Goal: Task Accomplishment & Management: Complete application form

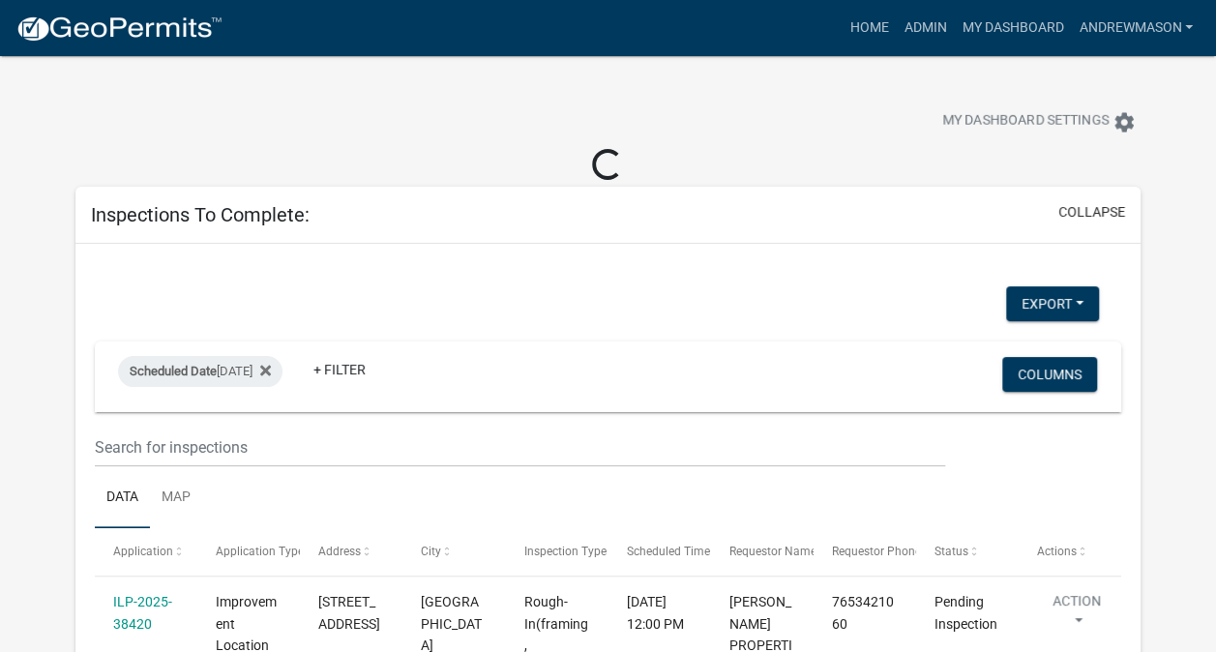
select select "3: 100"
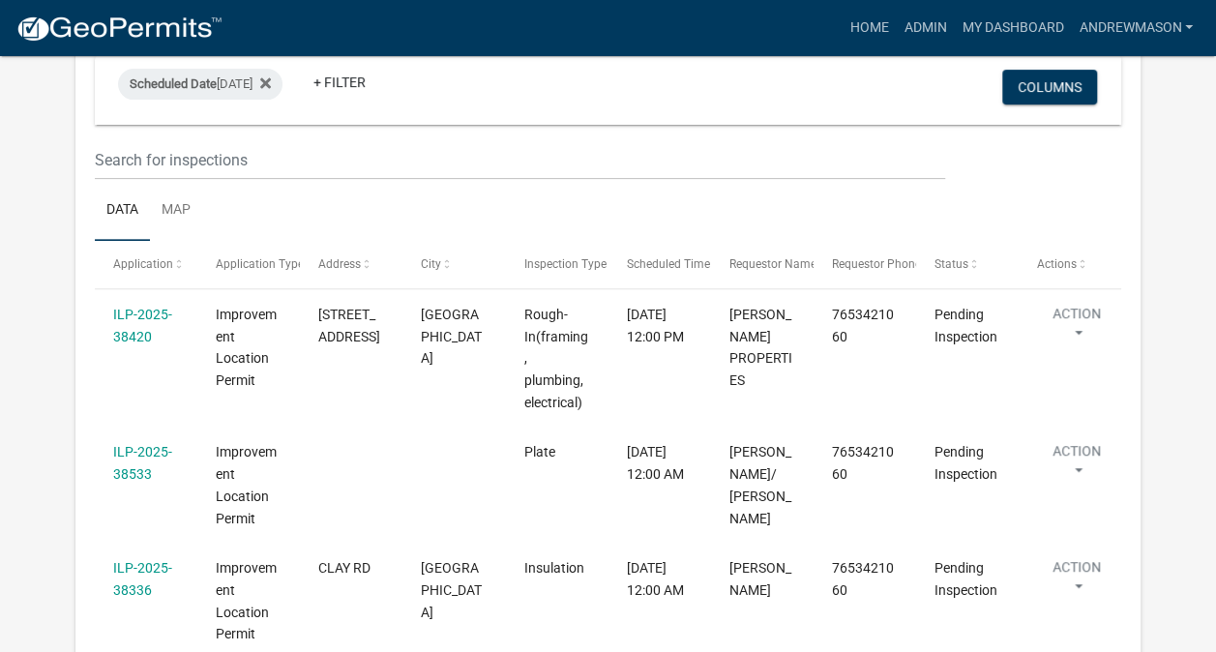
scroll to position [268, 0]
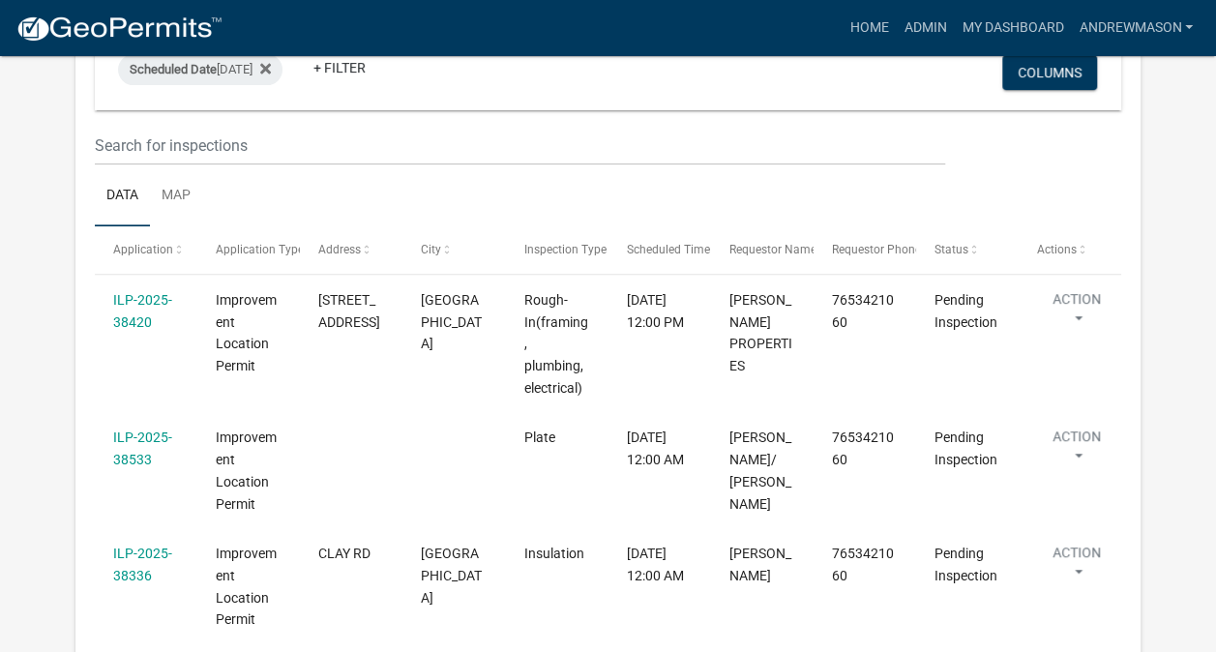
click at [137, 430] on link "ILP-2025-38533" at bounding box center [142, 449] width 59 height 38
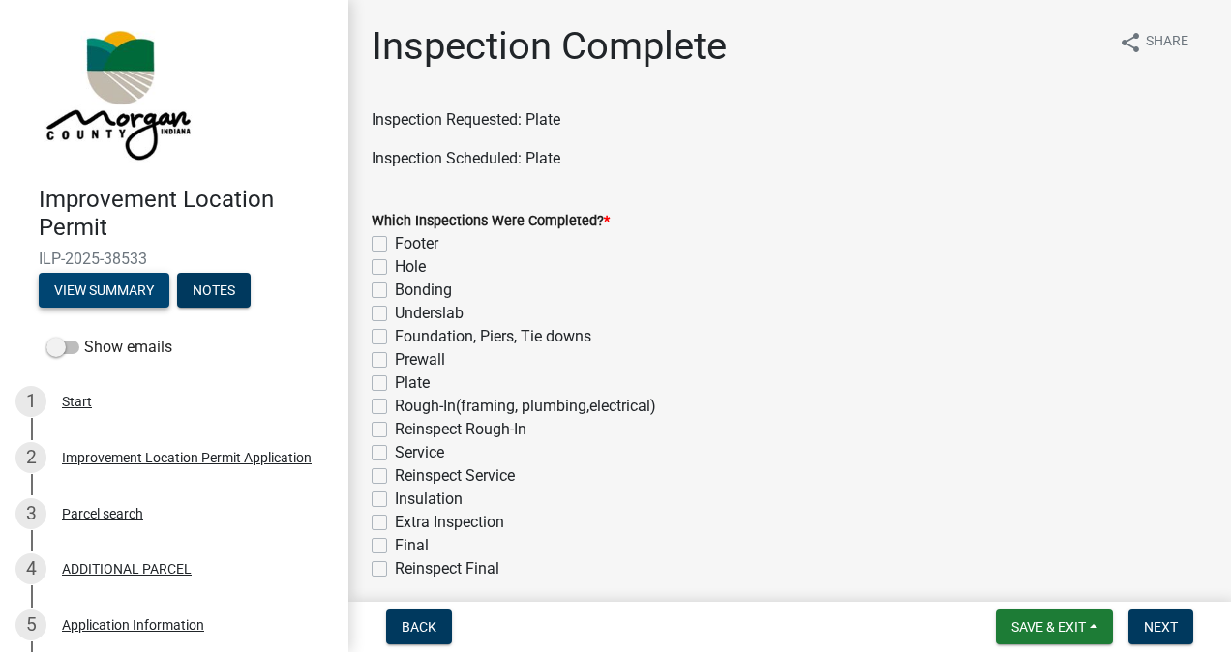
click at [135, 292] on button "View Summary" at bounding box center [104, 290] width 131 height 35
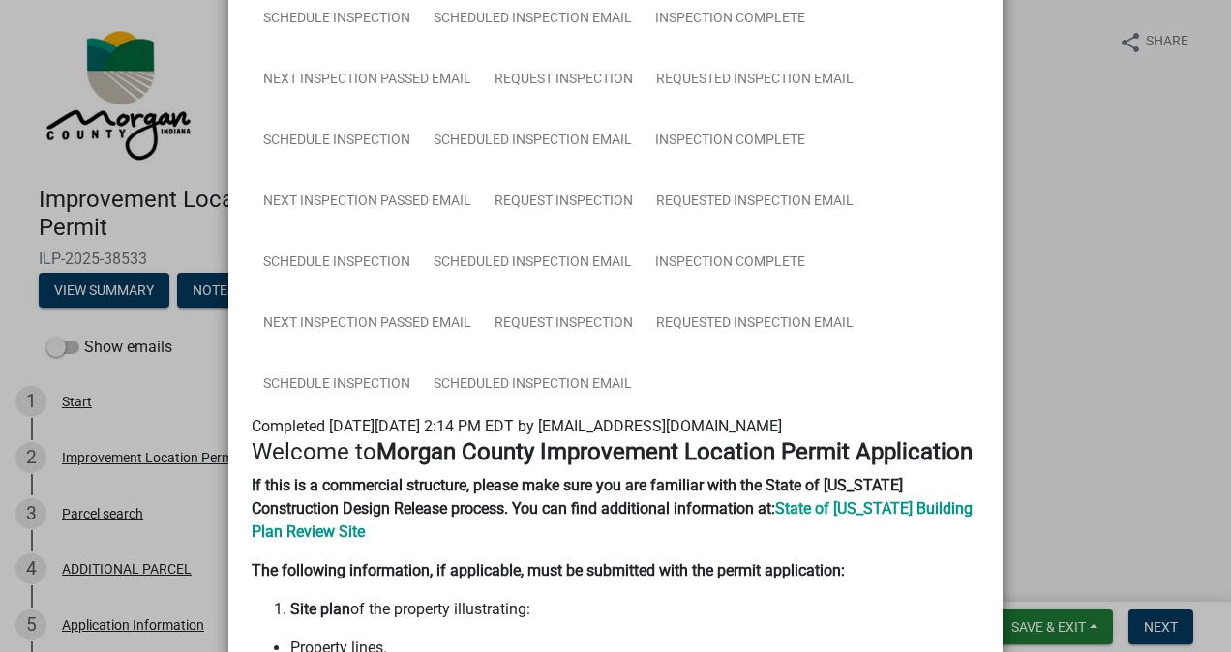
scroll to position [583, 0]
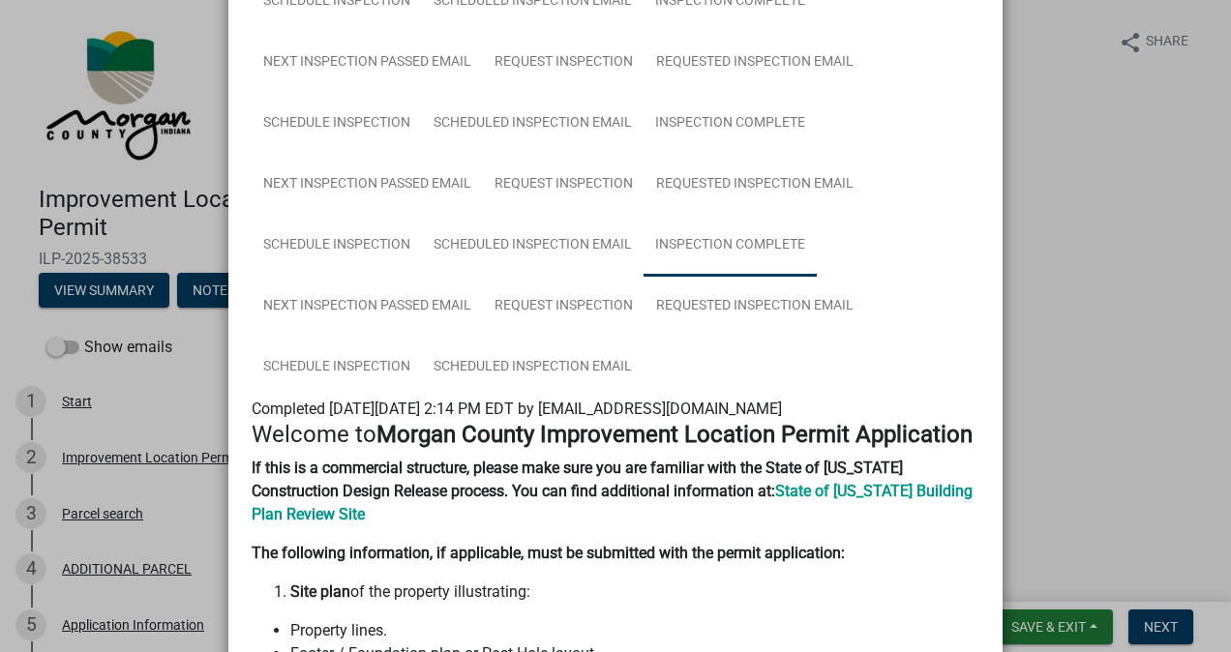
click at [745, 253] on link "Inspection Complete" at bounding box center [729, 246] width 173 height 62
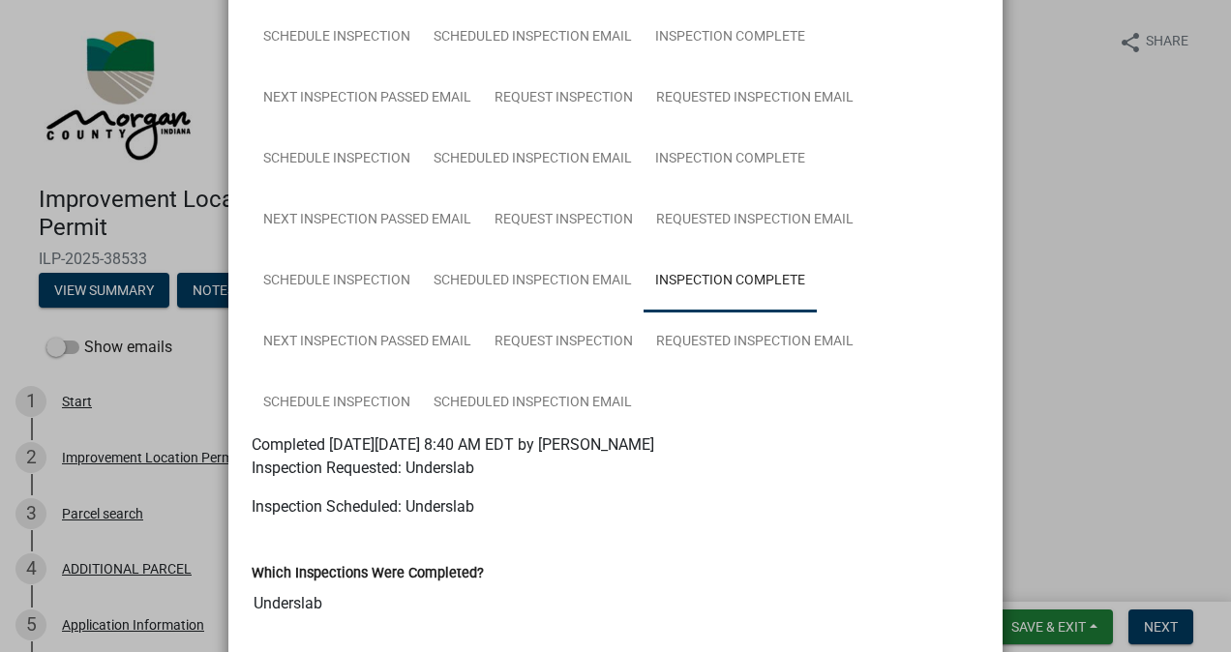
scroll to position [538, 0]
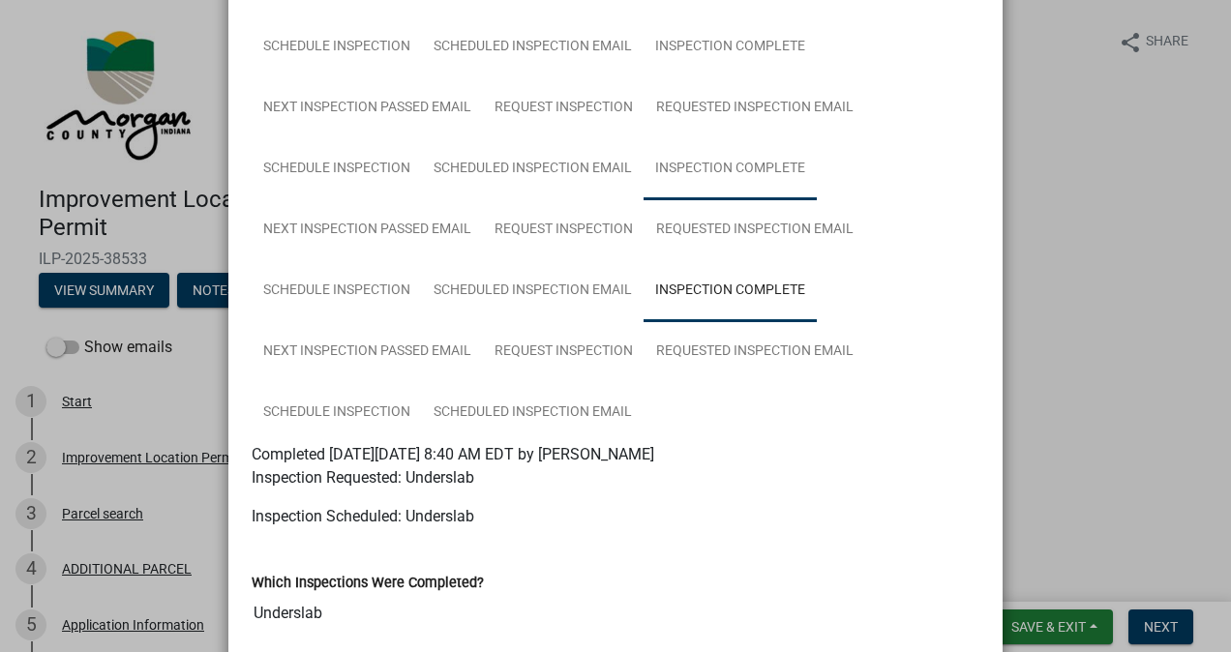
click at [743, 174] on link "Inspection Complete" at bounding box center [729, 169] width 173 height 62
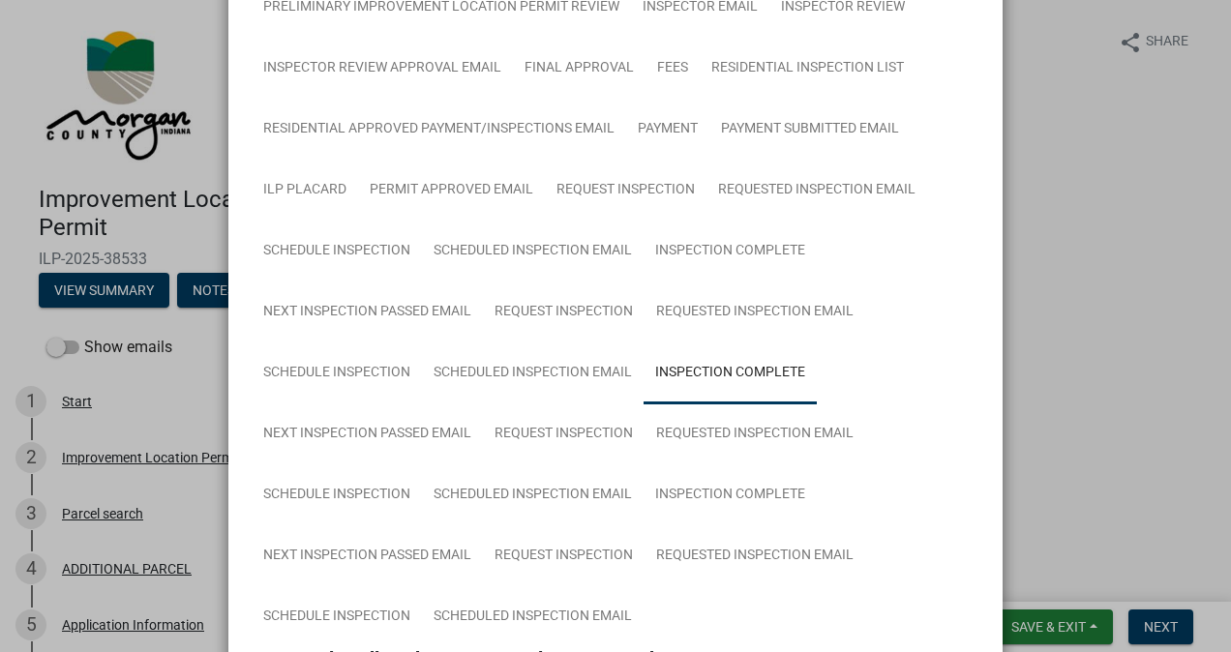
scroll to position [318, 0]
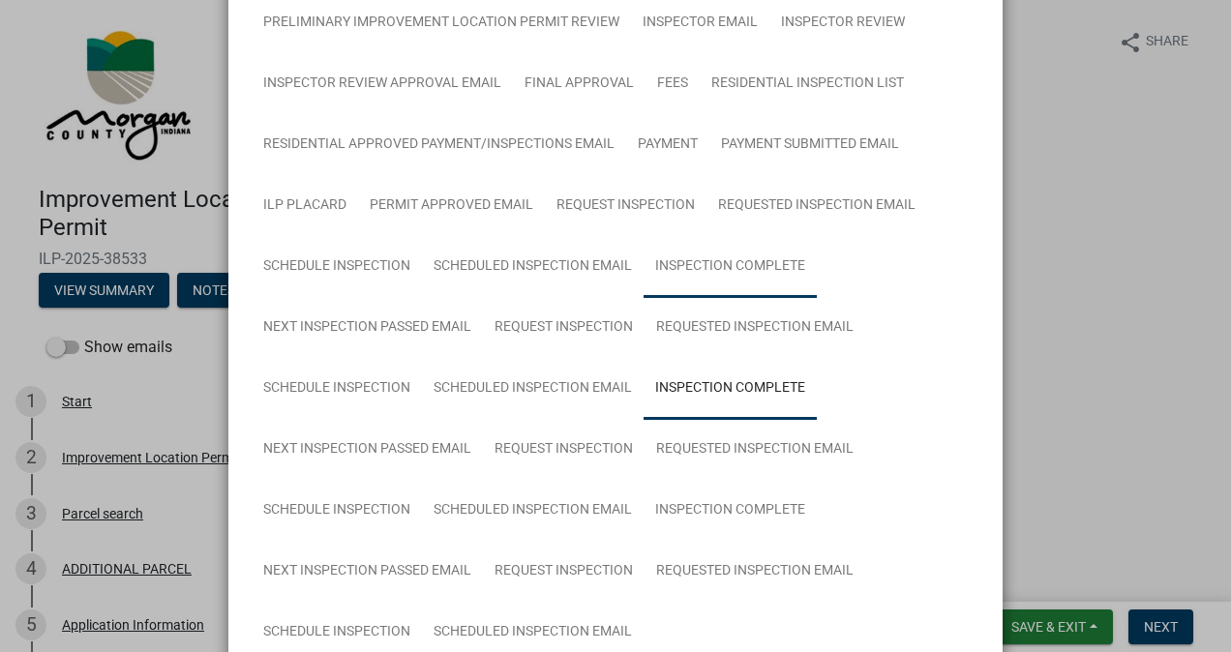
click at [764, 272] on link "Inspection Complete" at bounding box center [729, 267] width 173 height 62
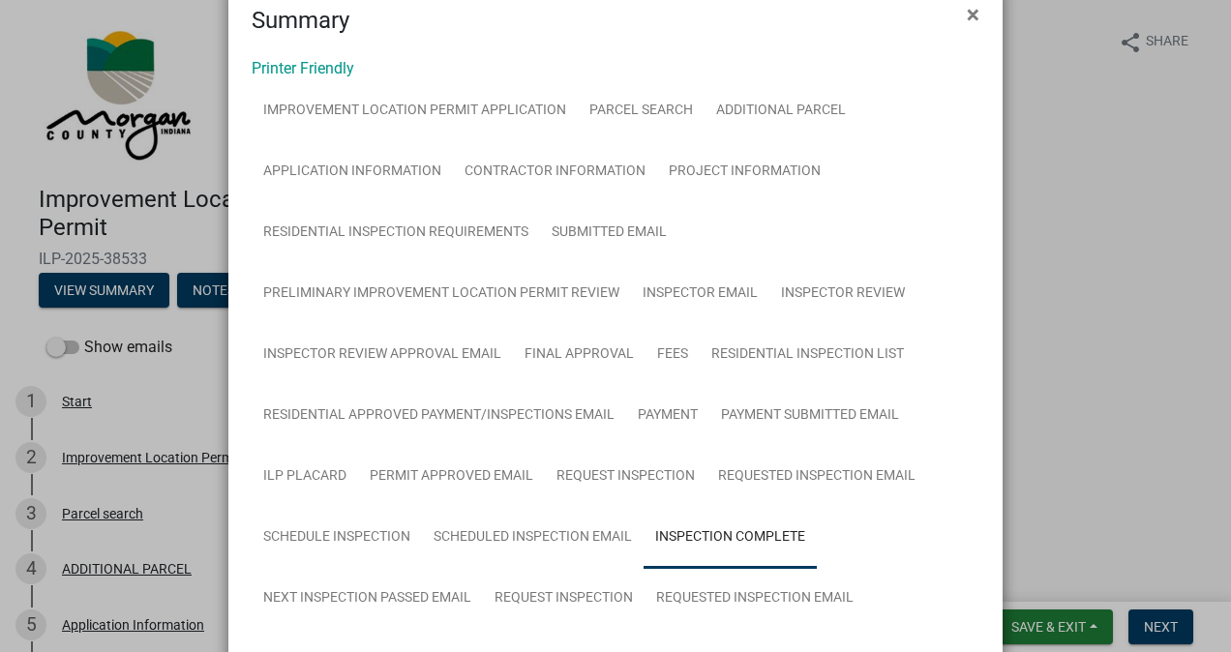
scroll to position [0, 0]
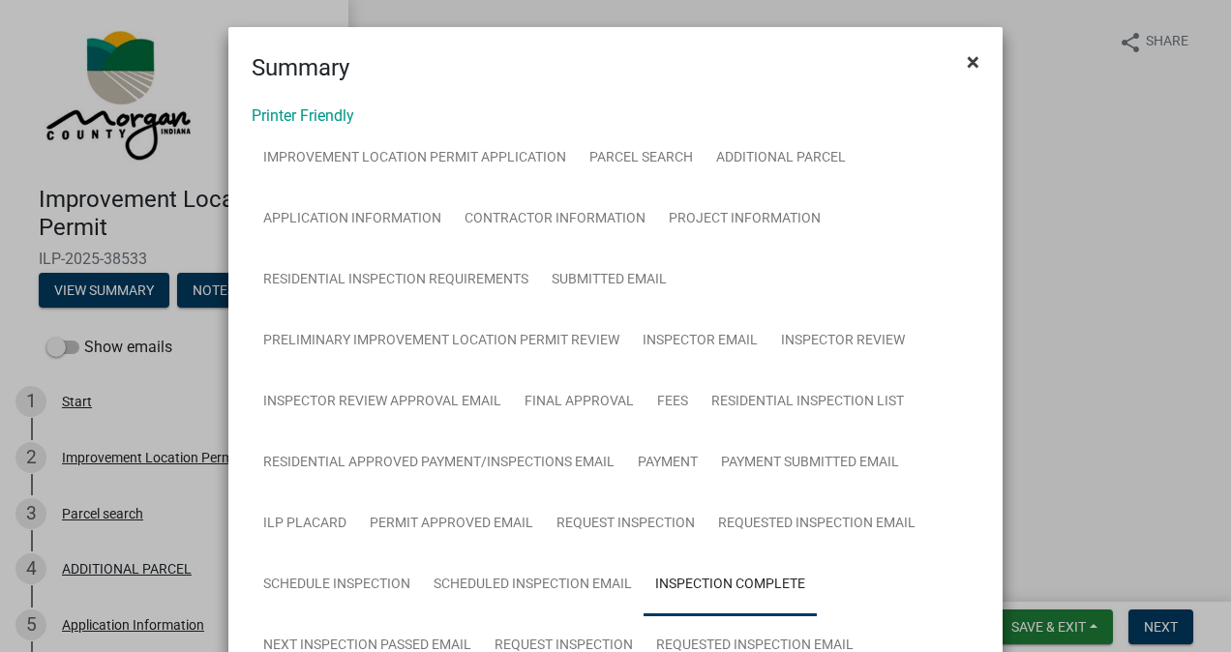
click at [969, 66] on span "×" at bounding box center [973, 61] width 13 height 27
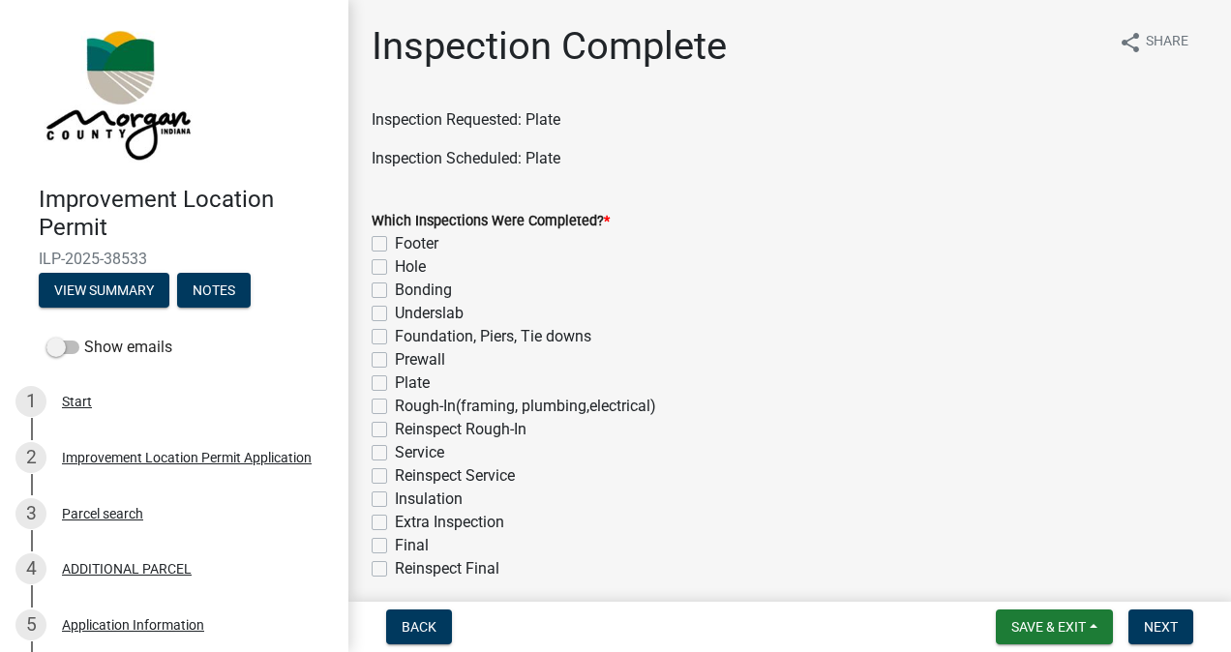
click at [395, 383] on label "Plate" at bounding box center [412, 383] width 35 height 23
click at [395, 383] on input "Plate" at bounding box center [401, 378] width 13 height 13
checkbox input "true"
checkbox input "false"
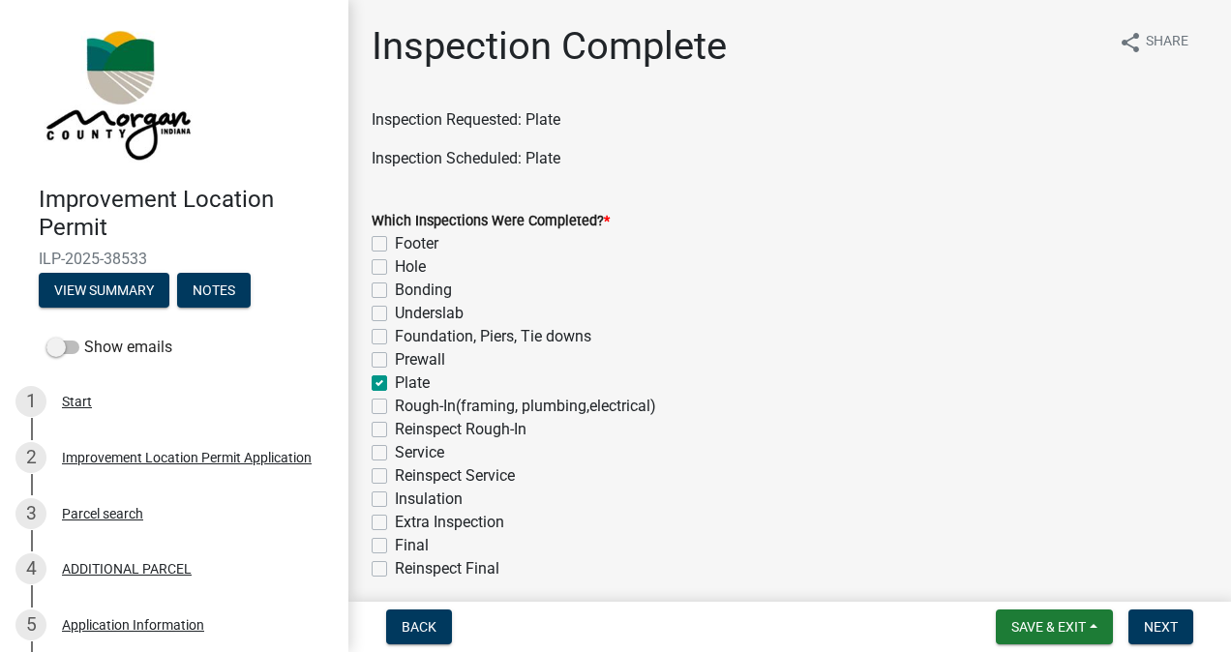
checkbox input "false"
checkbox input "true"
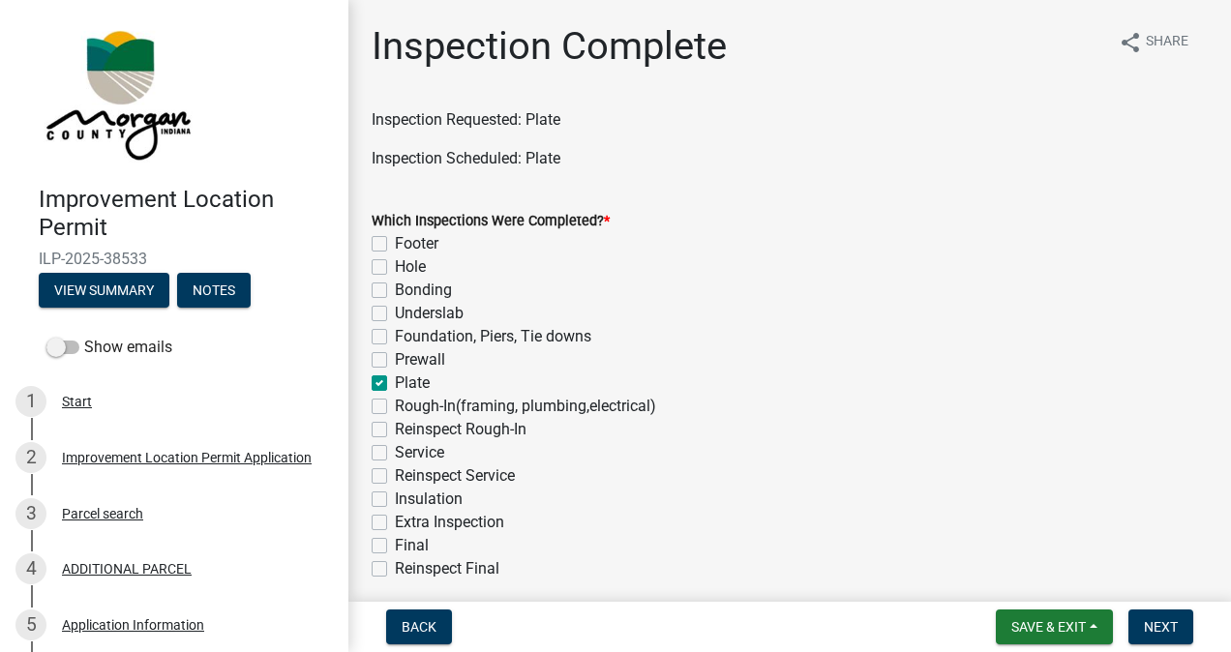
checkbox input "false"
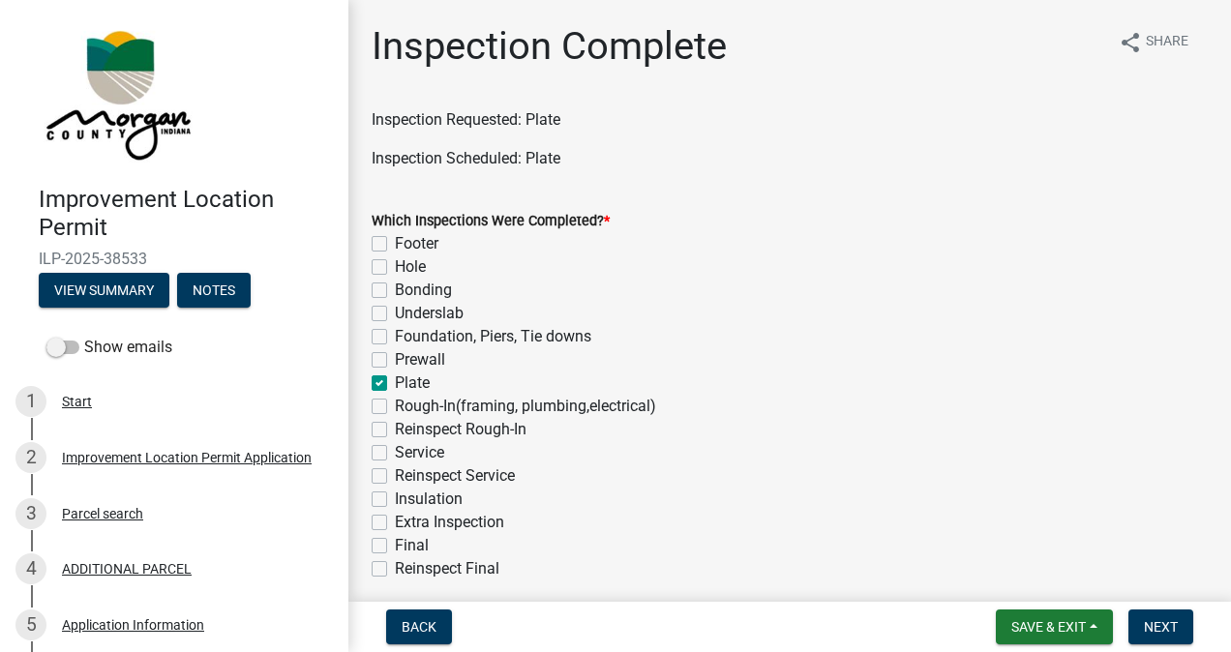
checkbox input "false"
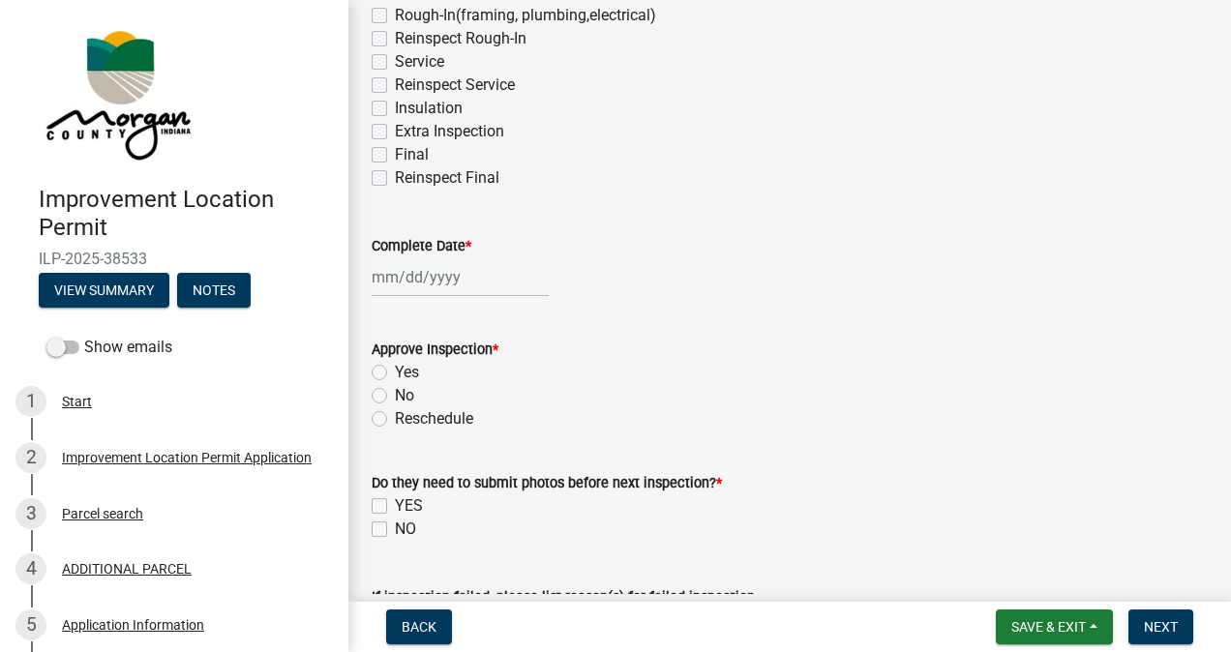
scroll to position [461, 0]
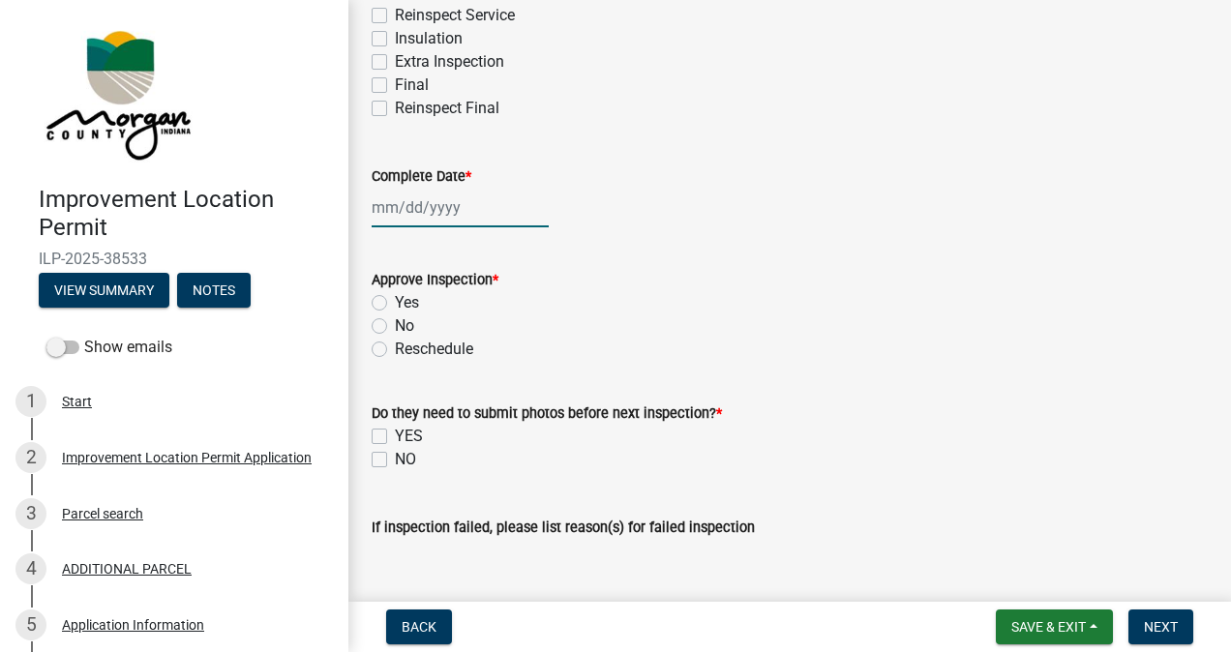
click at [474, 207] on div at bounding box center [460, 208] width 177 height 40
type input "[DATE]"
click at [401, 326] on label "No" at bounding box center [404, 325] width 19 height 23
click at [401, 326] on input "No" at bounding box center [401, 320] width 13 height 13
radio input "true"
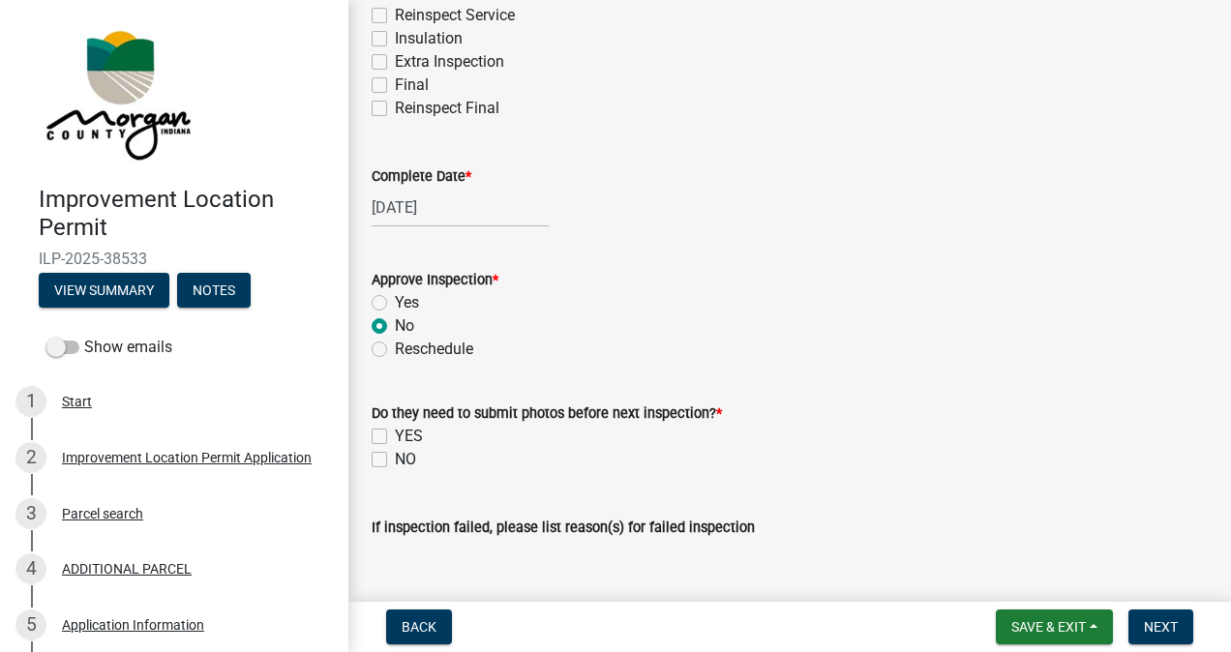
click at [395, 460] on label "NO" at bounding box center [405, 459] width 21 height 23
click at [395, 460] on input "NO" at bounding box center [401, 454] width 13 height 13
checkbox input "true"
checkbox input "false"
checkbox input "true"
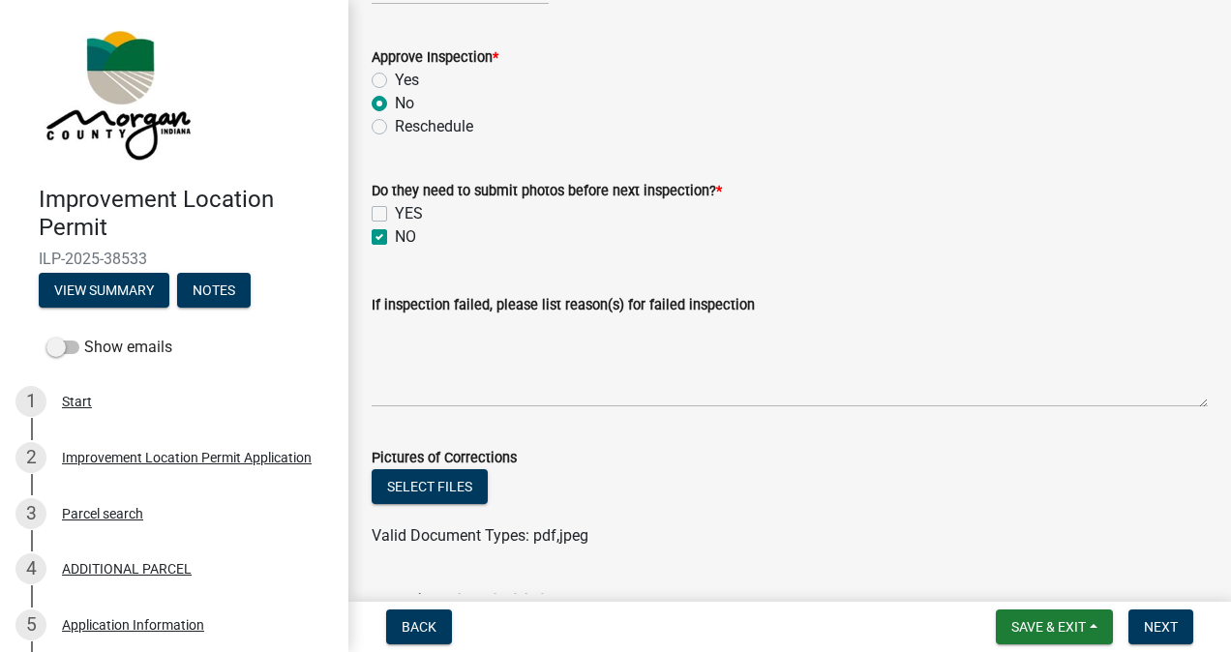
scroll to position [687, 0]
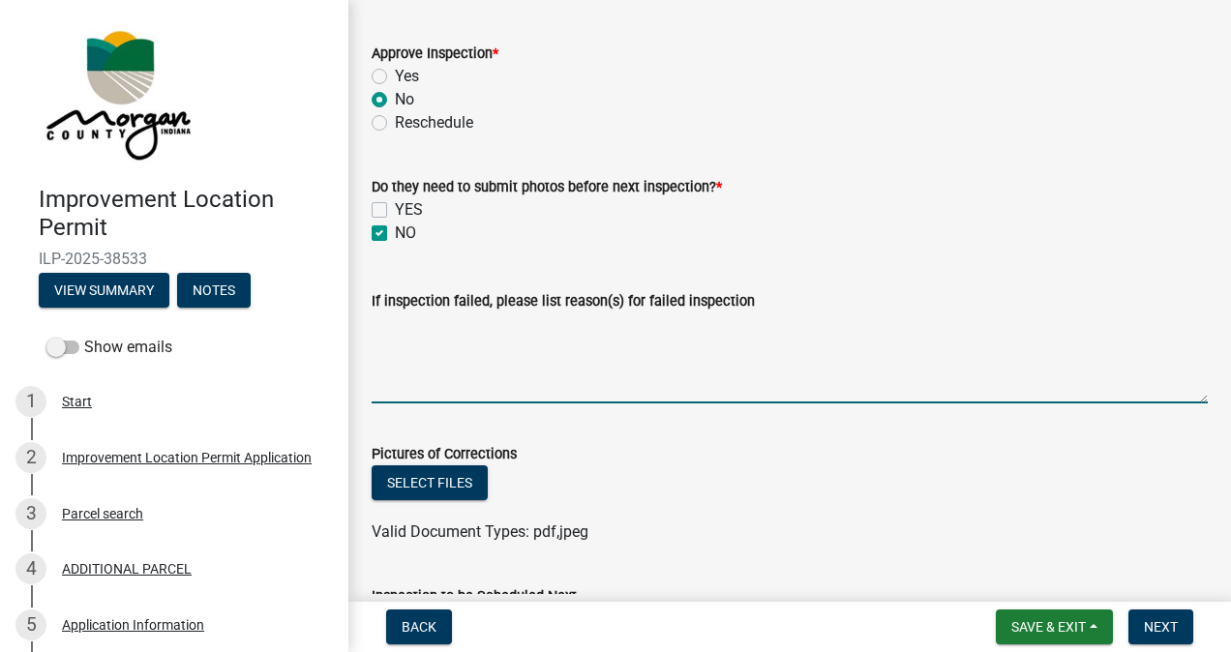
click at [536, 353] on textarea "If inspection failed, please list reason(s) for failed inspection" at bounding box center [790, 358] width 836 height 91
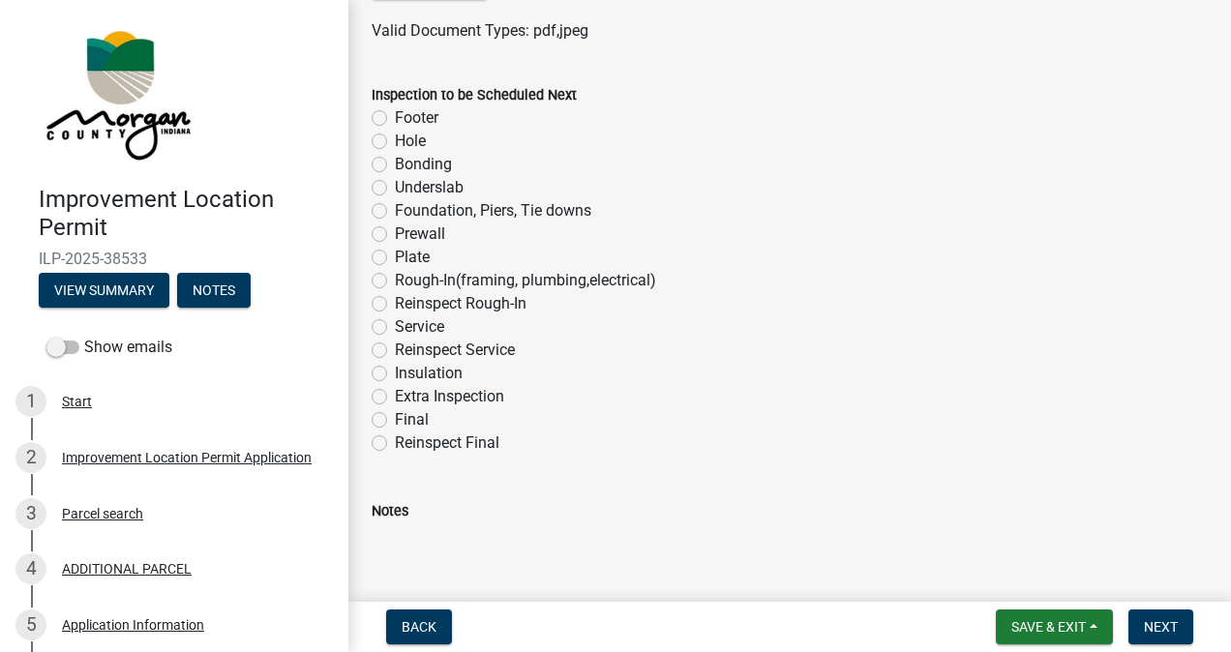
scroll to position [1194, 0]
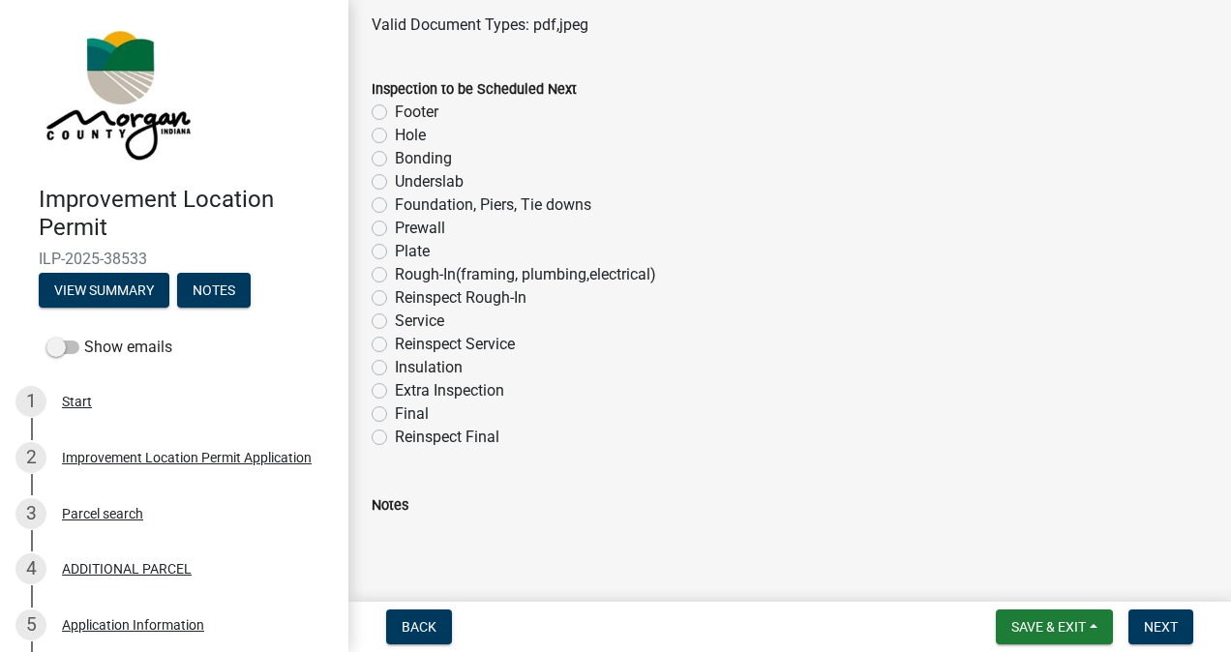
type textarea "The plate is not installed, the crew just started installing it at inspection."
click at [395, 391] on label "Extra Inspection" at bounding box center [449, 390] width 109 height 23
click at [395, 391] on input "Extra Inspection" at bounding box center [401, 385] width 13 height 13
radio input "true"
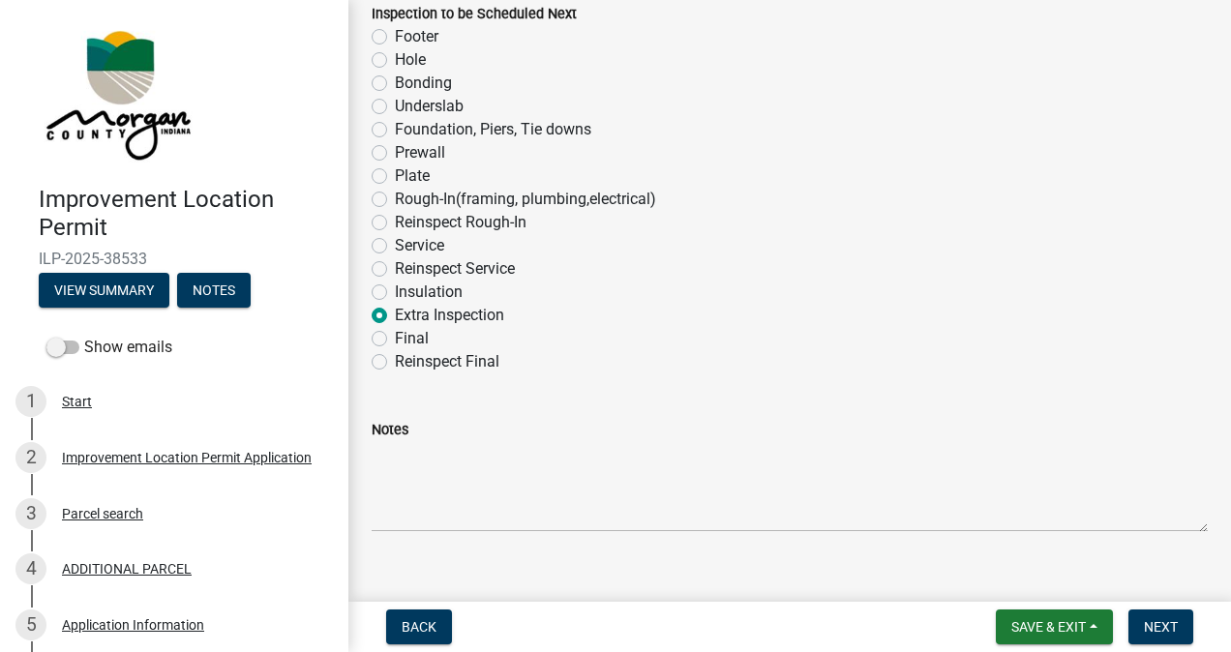
scroll to position [1297, 0]
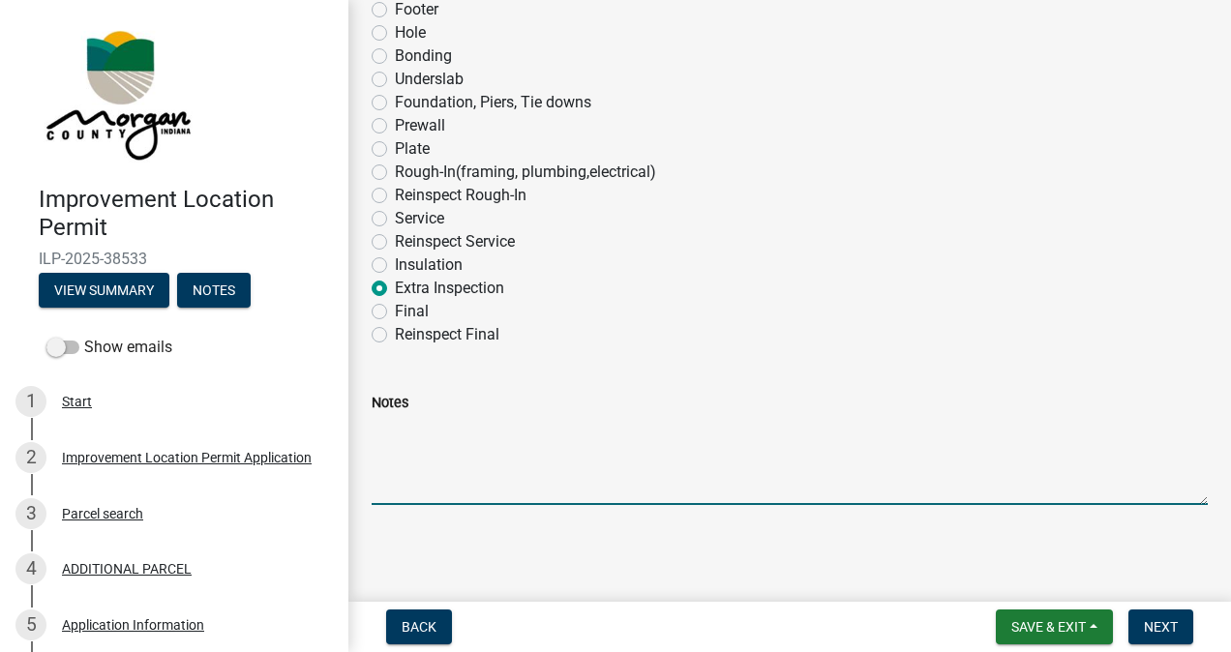
click at [517, 429] on textarea "Notes" at bounding box center [790, 459] width 836 height 91
click at [589, 426] on textarea "plate reinspection requir Ed." at bounding box center [790, 459] width 836 height 91
type textarea "plate reinspection required."
click at [1156, 620] on span "Next" at bounding box center [1161, 626] width 34 height 15
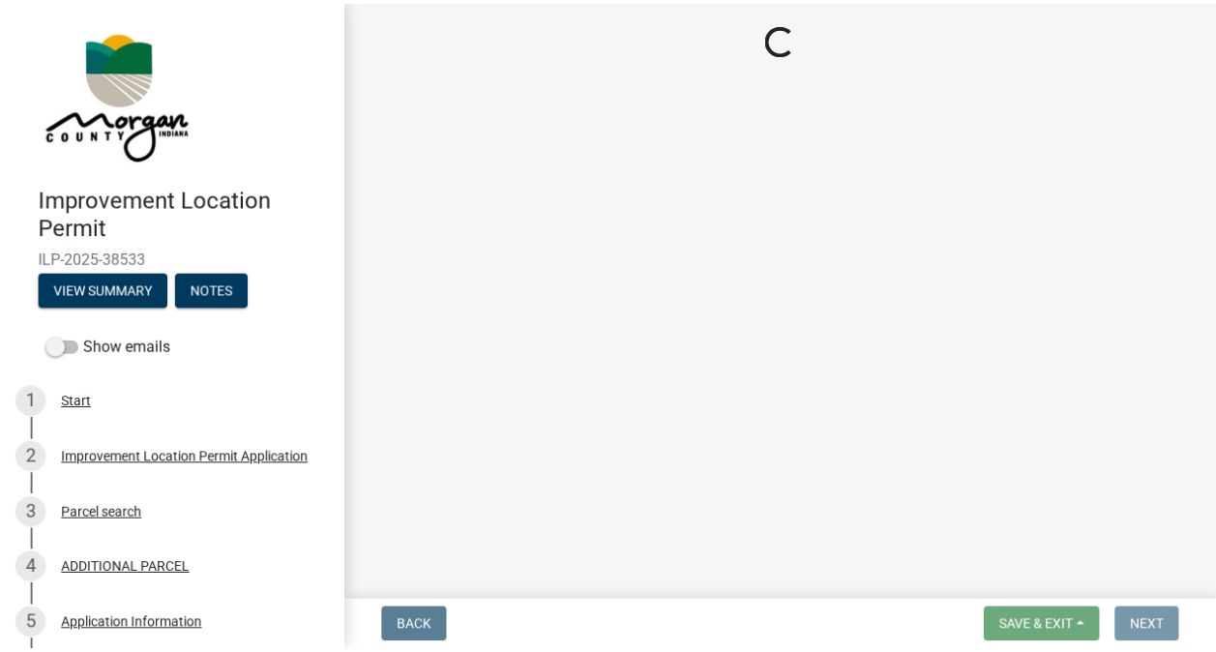
scroll to position [0, 0]
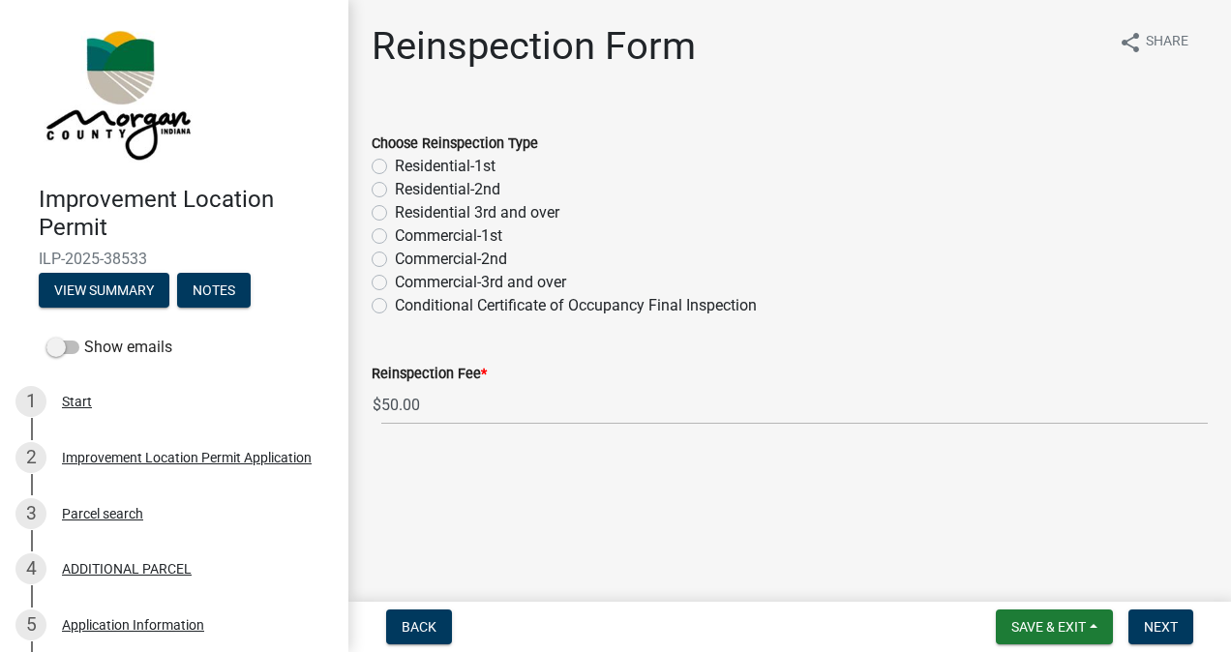
click at [395, 168] on label "Residential-1st" at bounding box center [445, 166] width 101 height 23
click at [395, 167] on input "Residential-1st" at bounding box center [401, 161] width 13 height 13
radio input "true"
click at [1154, 628] on span "Next" at bounding box center [1161, 626] width 34 height 15
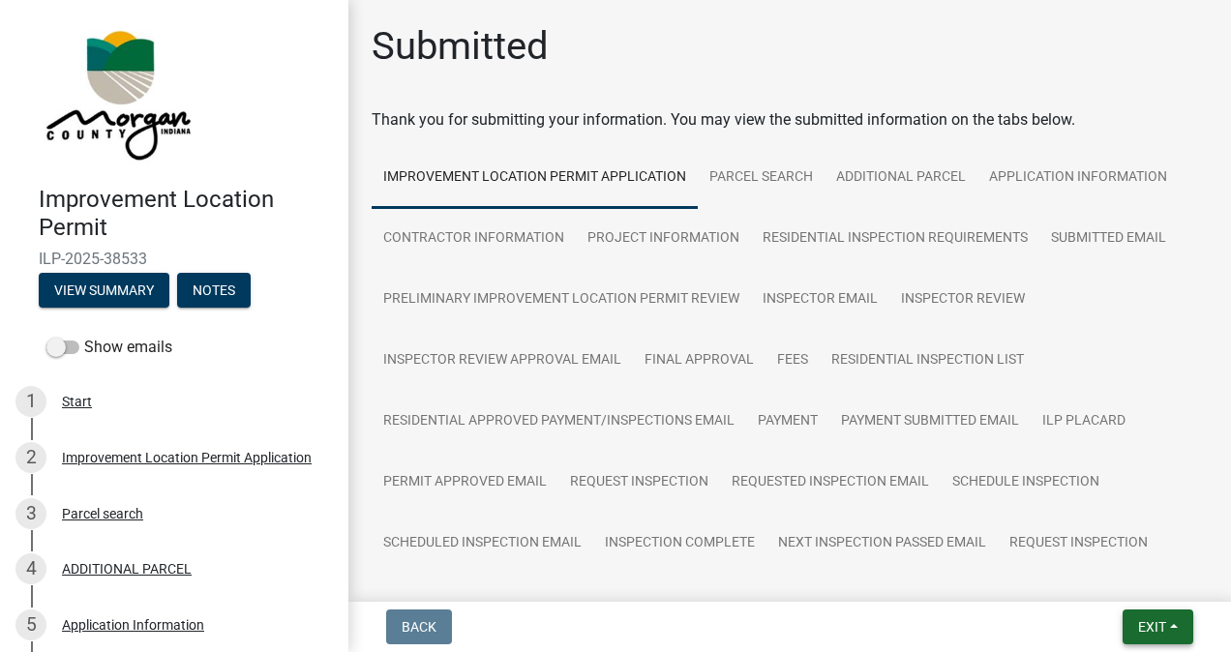
click at [1155, 643] on button "Exit" at bounding box center [1157, 627] width 71 height 35
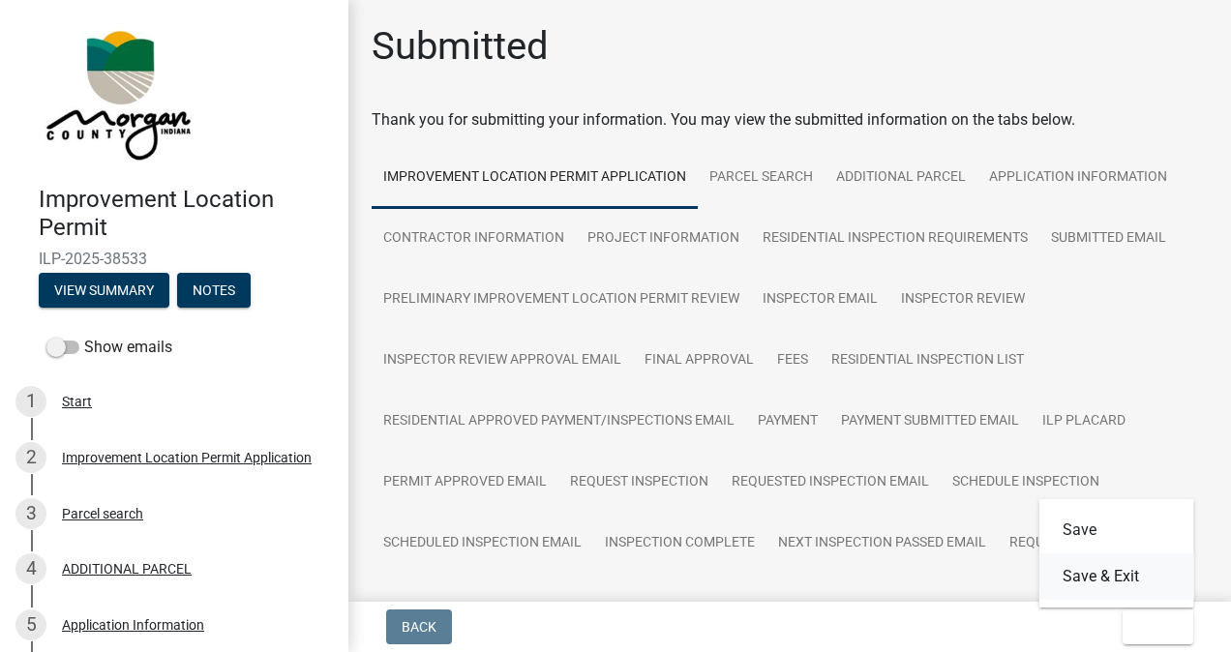
click at [1120, 585] on button "Save & Exit" at bounding box center [1116, 576] width 155 height 46
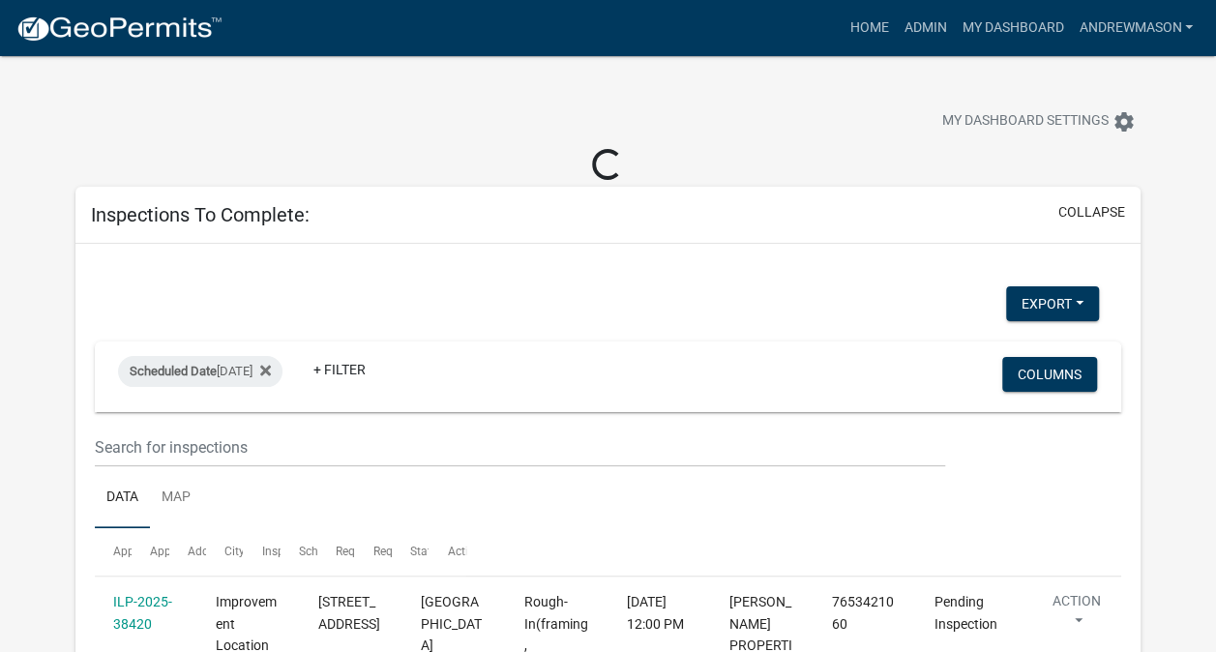
select select "3: 100"
